Goal: Information Seeking & Learning: Find specific fact

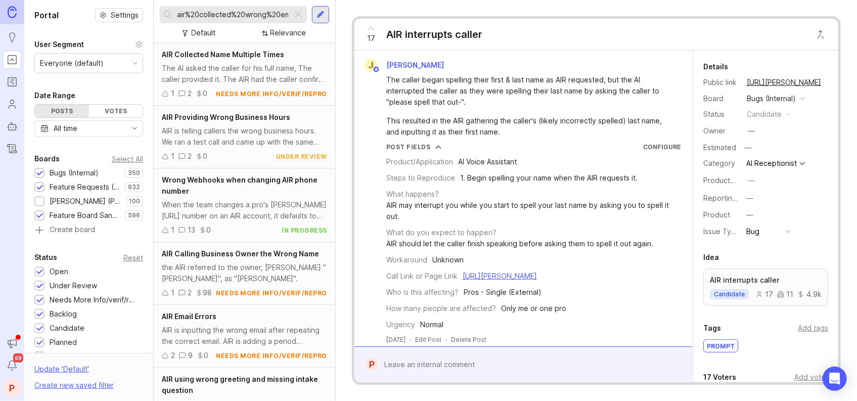
click at [293, 13] on div at bounding box center [298, 14] width 12 height 13
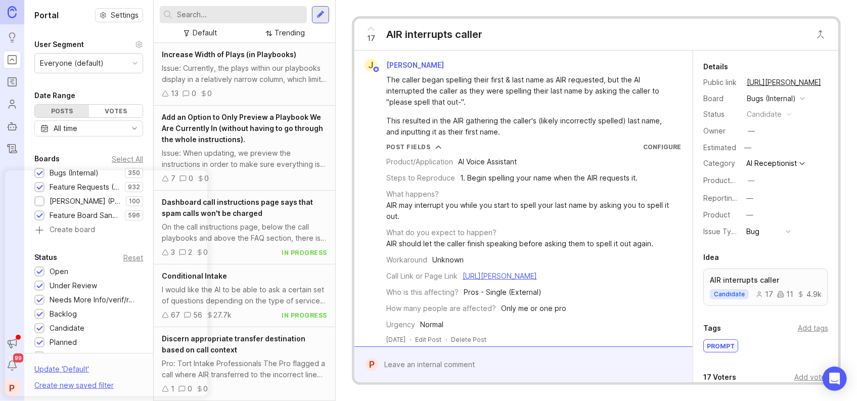
click at [276, 14] on input "text" at bounding box center [240, 14] width 126 height 11
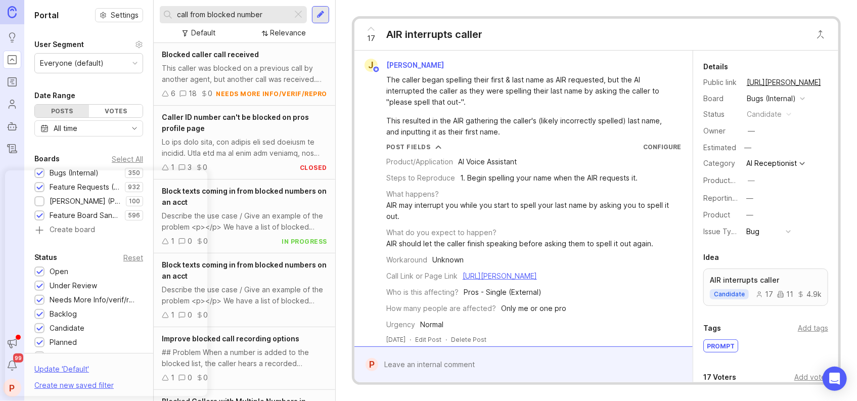
type input "call from blocked number"
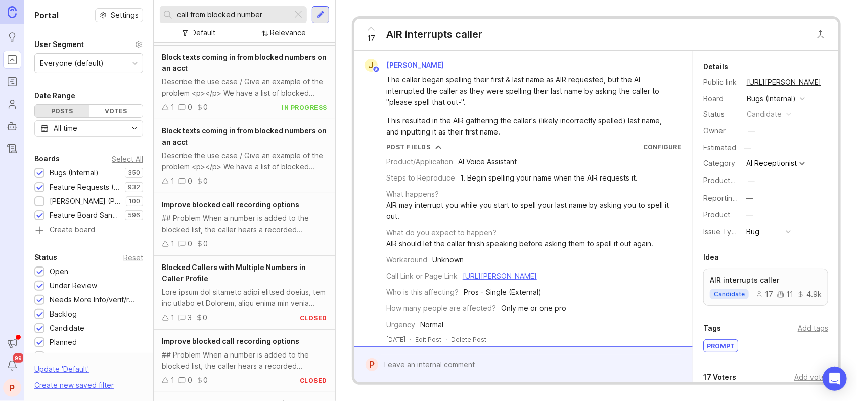
scroll to position [134, 0]
click at [256, 196] on div "Improve blocked call recording options ## Problem When a number is added to the…" at bounding box center [244, 224] width 181 height 63
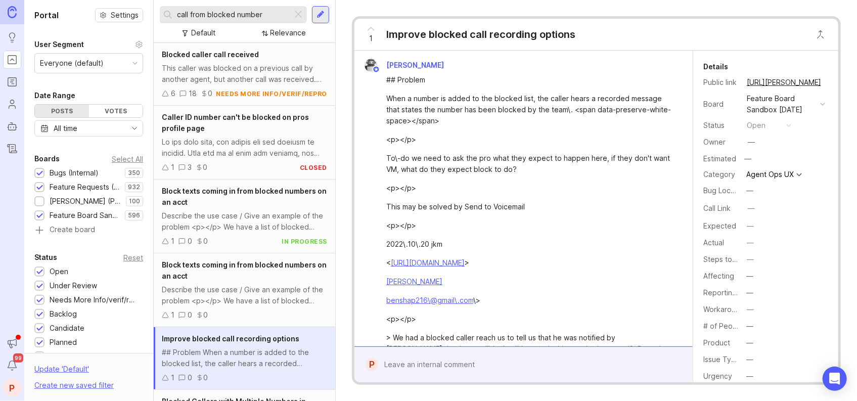
click at [245, 77] on div "This caller was blocked on a previous call by another agent, but another call w…" at bounding box center [244, 74] width 165 height 22
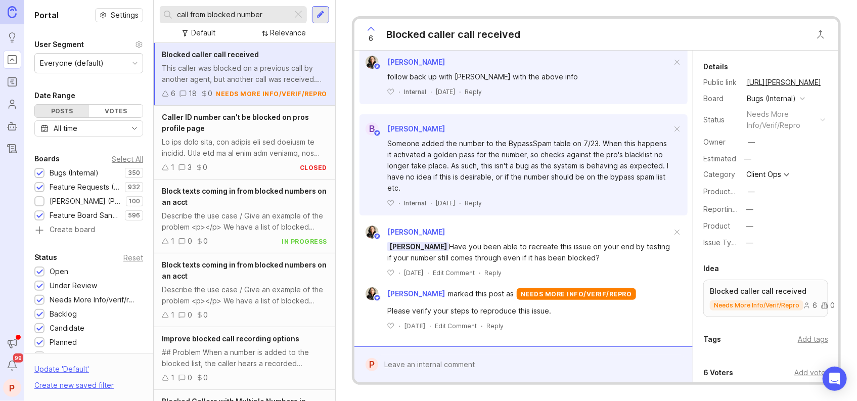
scroll to position [1423, 0]
